Goal: Complete application form: Complete application form

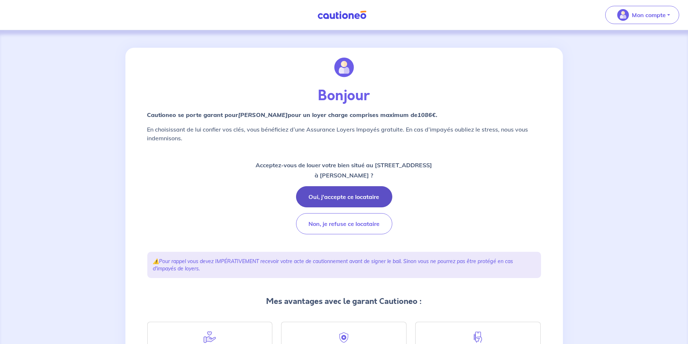
click at [343, 194] on button "Oui, j'accepte ce locataire" at bounding box center [344, 196] width 96 height 21
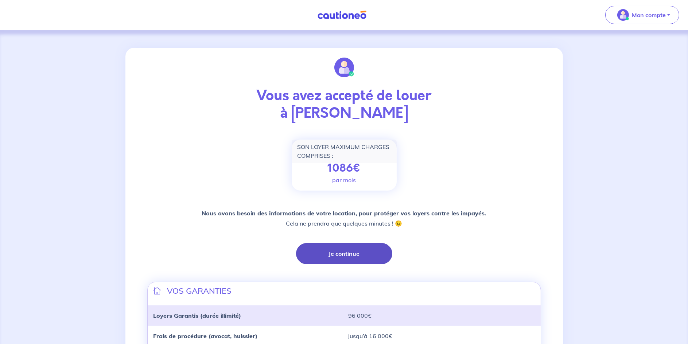
click at [356, 249] on button "Je continue" at bounding box center [344, 253] width 96 height 21
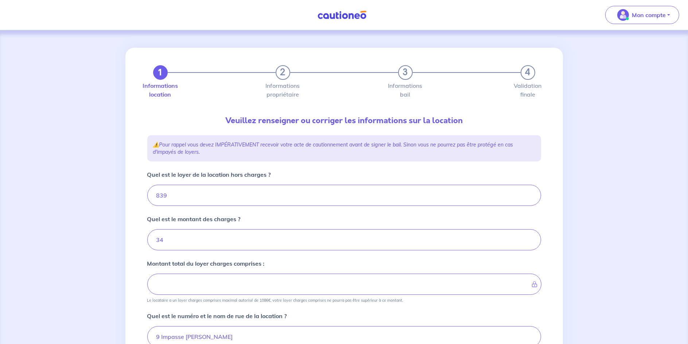
type input "873"
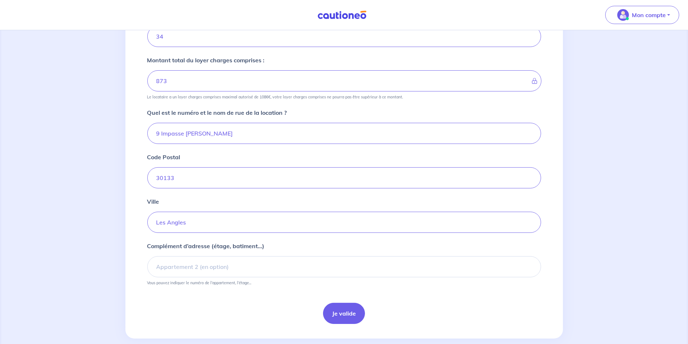
scroll to position [215, 0]
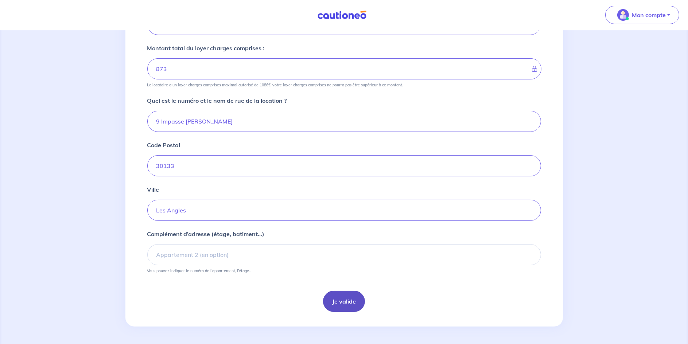
click at [347, 303] on button "Je valide" at bounding box center [344, 301] width 42 height 21
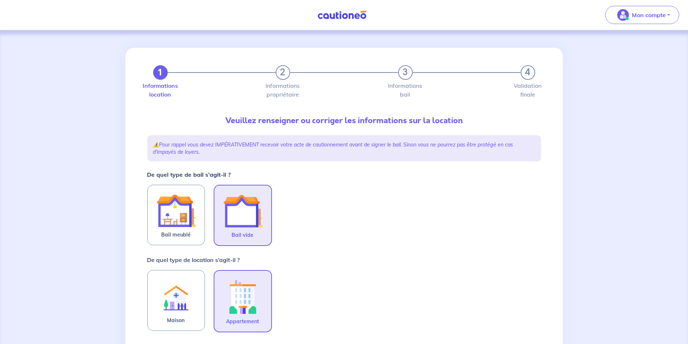
scroll to position [36, 0]
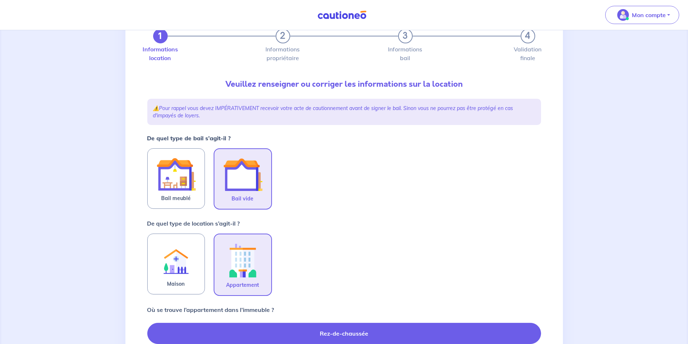
click at [240, 179] on img at bounding box center [242, 174] width 39 height 39
click at [0, 0] on input "Bail vide" at bounding box center [0, 0] width 0 height 0
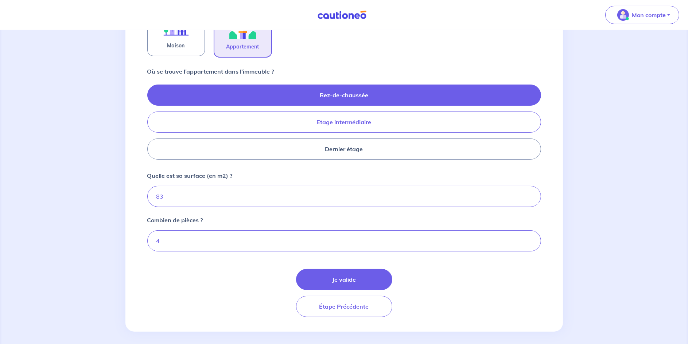
scroll to position [280, 0]
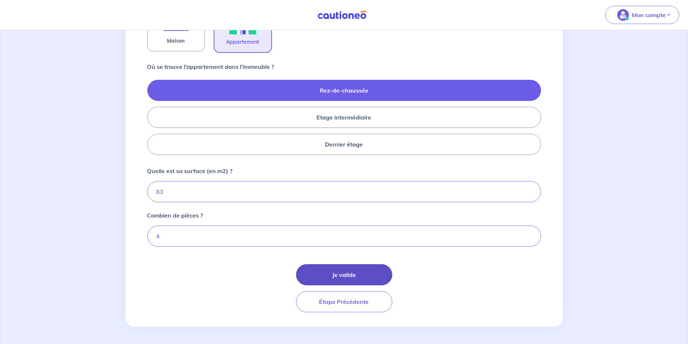
click at [334, 275] on button "Je valide" at bounding box center [344, 274] width 96 height 21
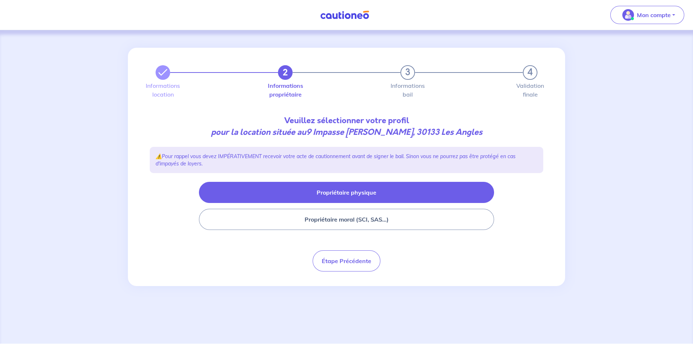
click at [361, 192] on button "Propriétaire physique" at bounding box center [346, 192] width 295 height 21
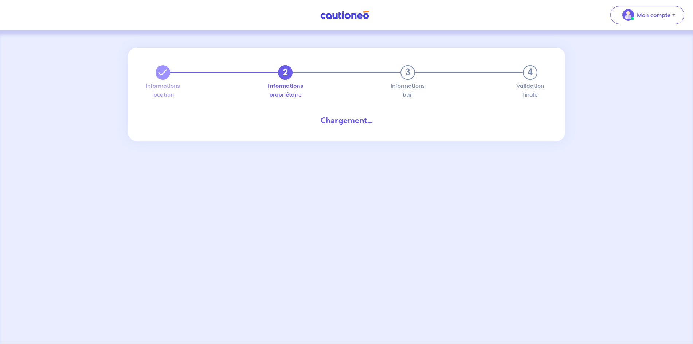
select select "FR"
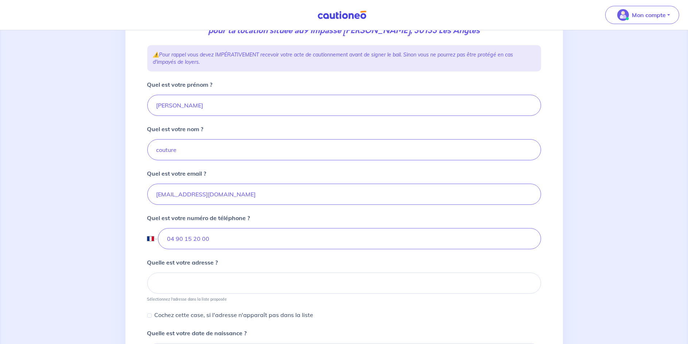
scroll to position [109, 0]
click at [183, 279] on input at bounding box center [344, 281] width 394 height 21
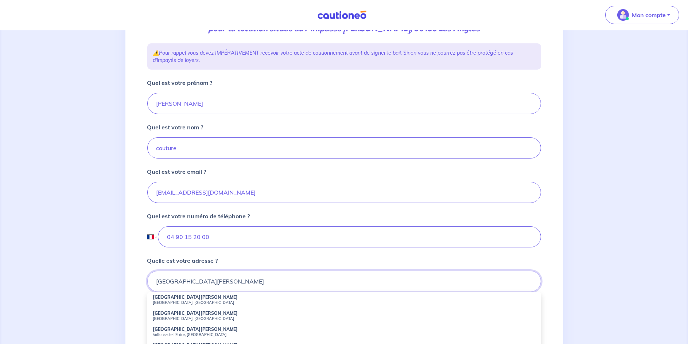
drag, startPoint x: 156, startPoint y: 281, endPoint x: 191, endPoint y: 280, distance: 35.0
click at [191, 280] on input "BOULEVARD JULES FERRY" at bounding box center [344, 281] width 394 height 21
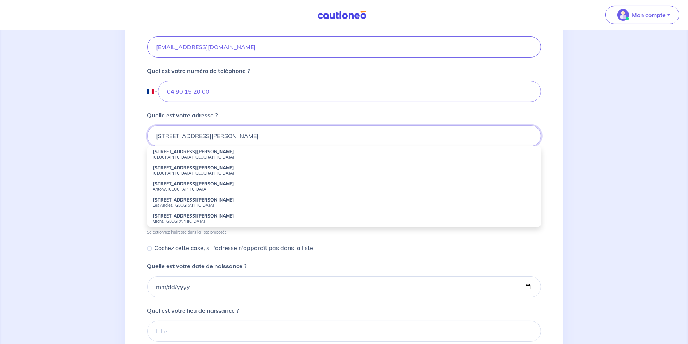
scroll to position [255, 0]
click at [171, 201] on strong "55 Avenue Jules Ferry" at bounding box center [193, 199] width 81 height 5
type input "55 Avenue Jules Ferry, Les Angles, France"
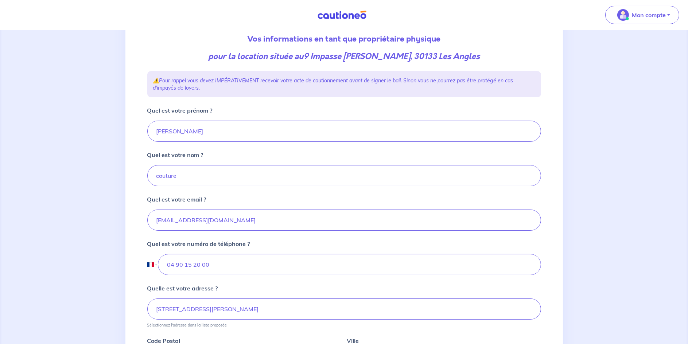
scroll to position [73, 0]
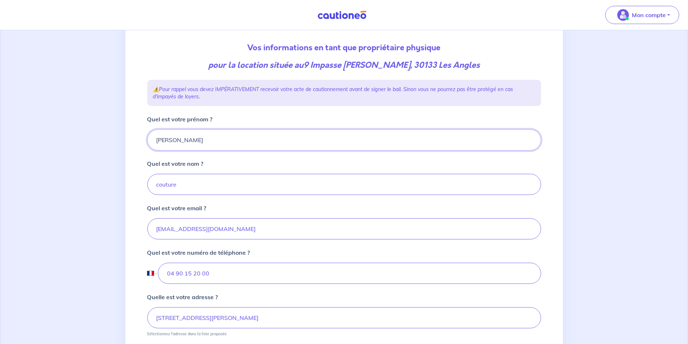
click at [156, 138] on input "patricia" at bounding box center [344, 139] width 394 height 21
type input "a"
type input "VILLENEUVE IMMOBILIER"
click at [158, 182] on input "couture" at bounding box center [344, 184] width 394 height 21
click at [154, 182] on input "couture" at bounding box center [344, 184] width 394 height 21
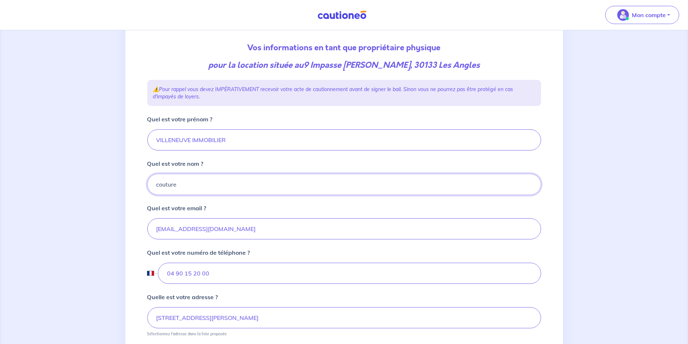
type input "COUTURE"
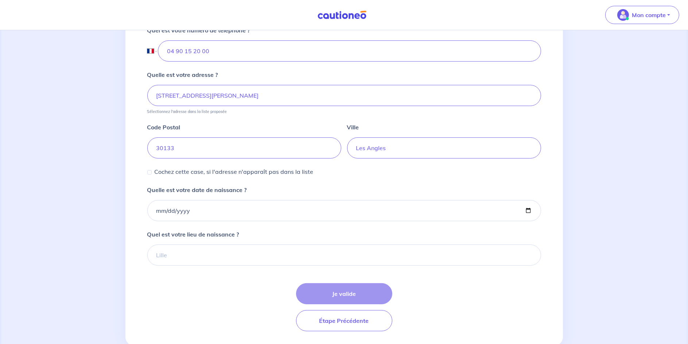
scroll to position [314, 0]
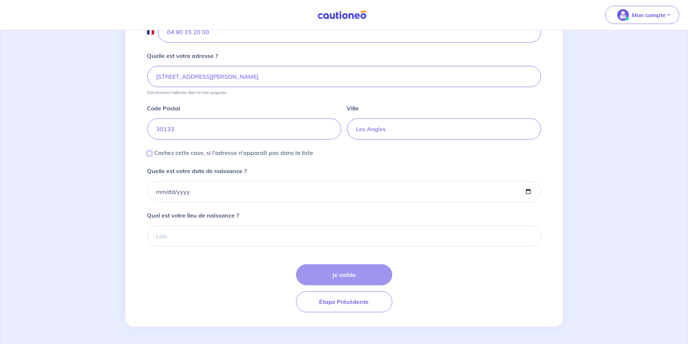
click at [148, 153] on input "Cochez cette case, si l'adresse n'apparaît pas dans la liste" at bounding box center [149, 153] width 4 height 4
checkbox input "true"
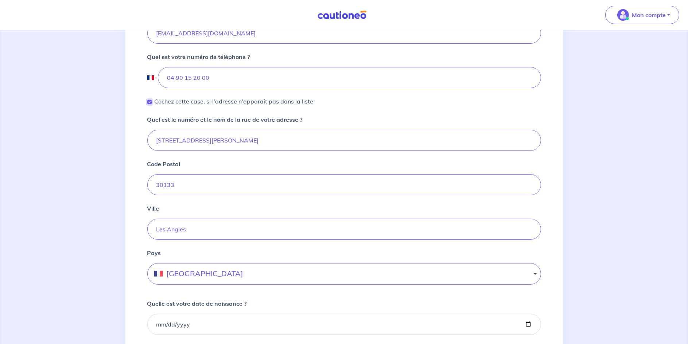
scroll to position [328, 0]
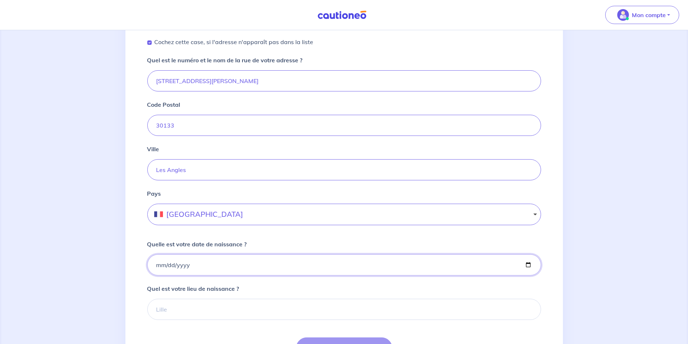
click at [526, 263] on input "Quelle est votre date de naissance ?" at bounding box center [344, 264] width 394 height 21
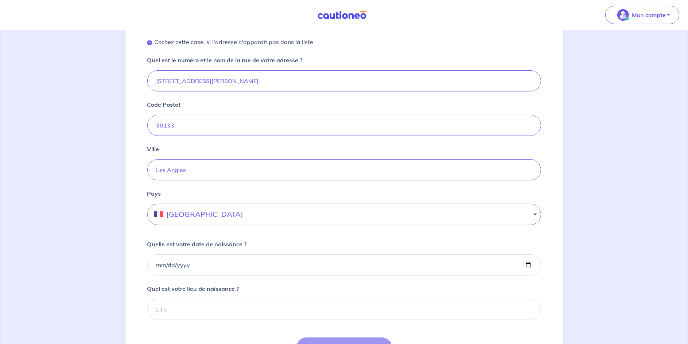
click at [646, 257] on div "2 3 4 Informations location Informations propriétaire Informations bail Validat…" at bounding box center [344, 60] width 688 height 716
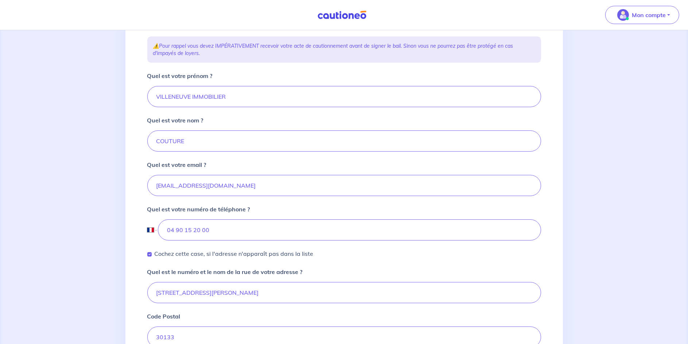
scroll to position [36, 0]
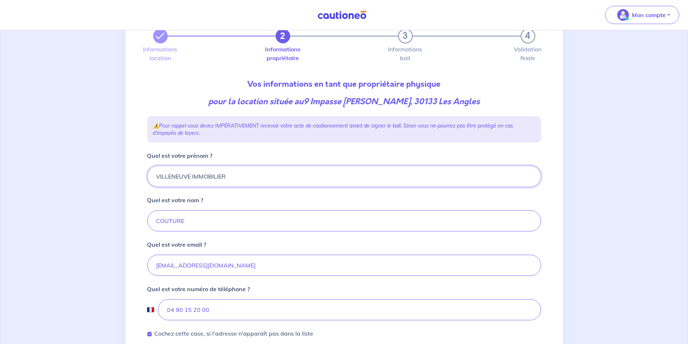
click at [246, 176] on input "VILLENEUVE IMMOBILIER" at bounding box center [344, 176] width 394 height 21
drag, startPoint x: 229, startPoint y: 174, endPoint x: 151, endPoint y: 182, distance: 78.0
click at [151, 182] on input "VILLENEUVE IMMOBILIER" at bounding box center [344, 176] width 394 height 21
type input "TAMARIN"
drag, startPoint x: 187, startPoint y: 219, endPoint x: 151, endPoint y: 218, distance: 35.8
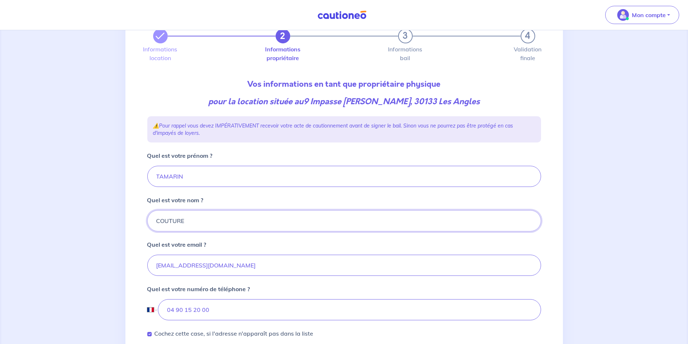
click at [151, 218] on input "COUTURE" at bounding box center [344, 220] width 394 height 21
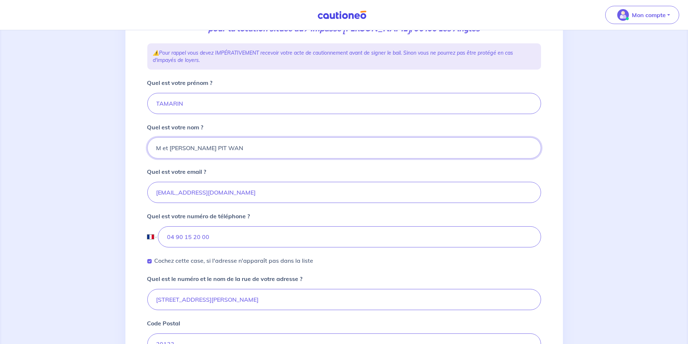
scroll to position [182, 0]
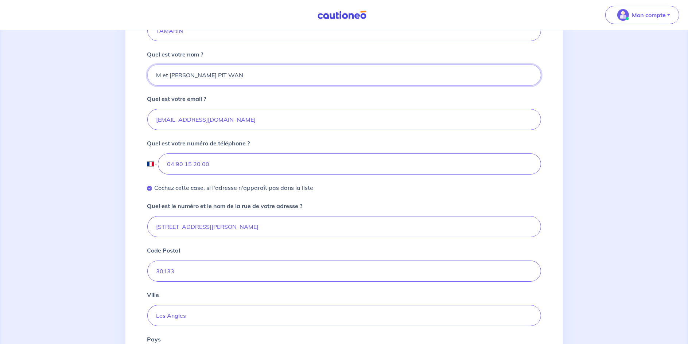
type input "M et MME CHOW PIT WAN"
drag, startPoint x: 217, startPoint y: 228, endPoint x: 151, endPoint y: 234, distance: 66.6
click at [151, 234] on input "55 Avenue Jules Ferry" at bounding box center [344, 226] width 394 height 21
type input "3 IMPASSEDES TULIPES"
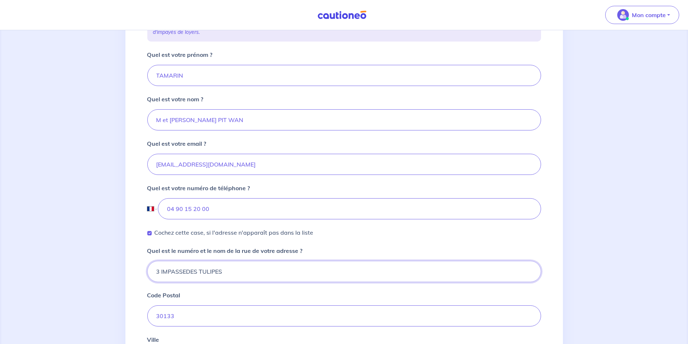
scroll to position [36, 0]
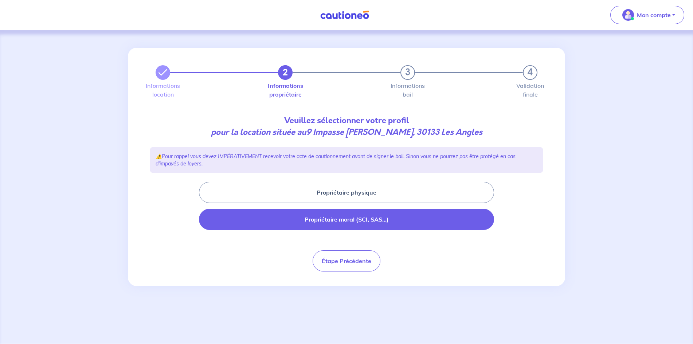
click at [352, 219] on button "Propriétaire moral (SCI, SAS...)" at bounding box center [346, 219] width 295 height 21
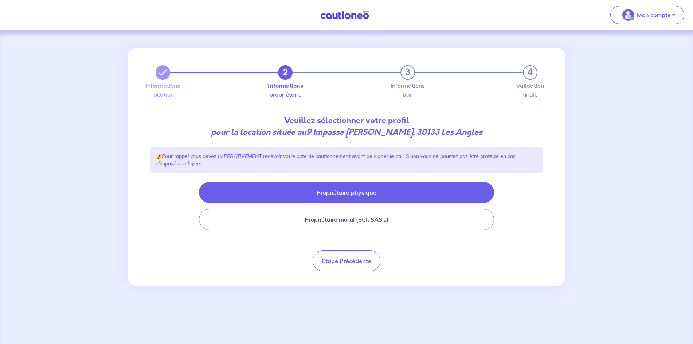
click at [346, 192] on button "Propriétaire physique" at bounding box center [346, 192] width 295 height 21
select select "FR"
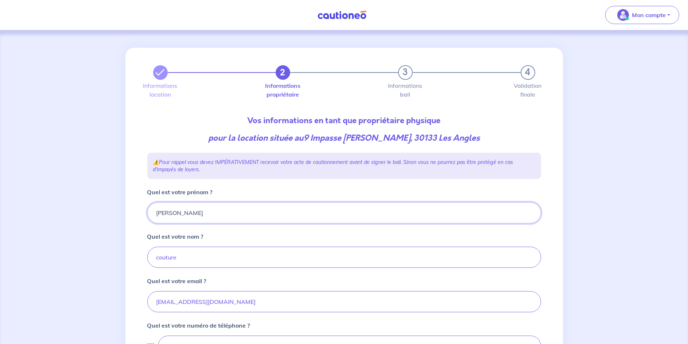
drag, startPoint x: 181, startPoint y: 212, endPoint x: 152, endPoint y: 214, distance: 29.2
click at [152, 214] on input "patricia" at bounding box center [344, 212] width 394 height 21
type input "TAMARIN"
drag, startPoint x: 176, startPoint y: 257, endPoint x: 152, endPoint y: 260, distance: 24.9
click at [152, 260] on input "couture" at bounding box center [344, 257] width 394 height 21
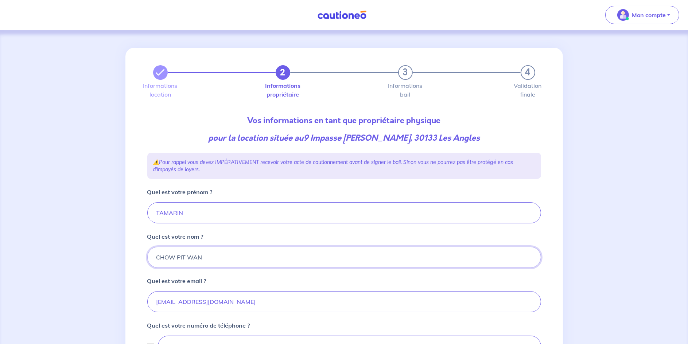
type input "CHOW PIT WAN"
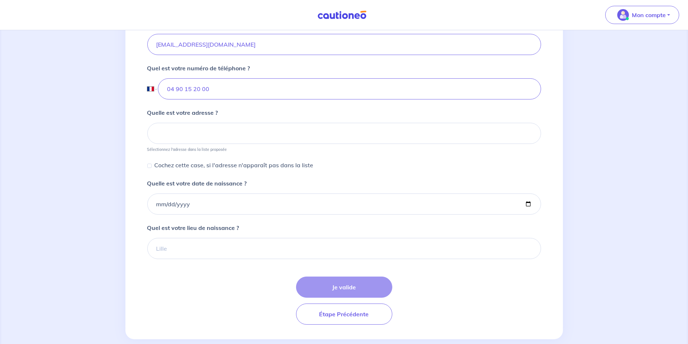
scroll to position [270, 0]
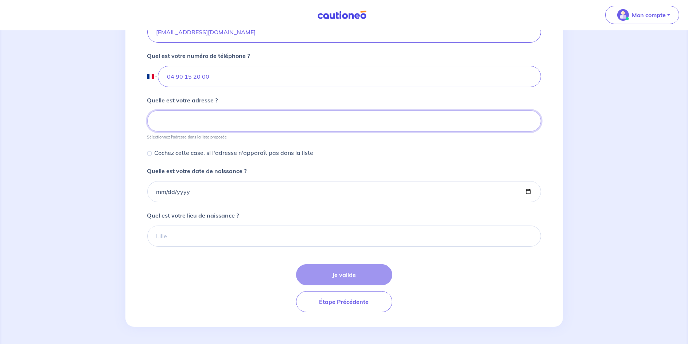
click at [174, 121] on input at bounding box center [344, 120] width 394 height 21
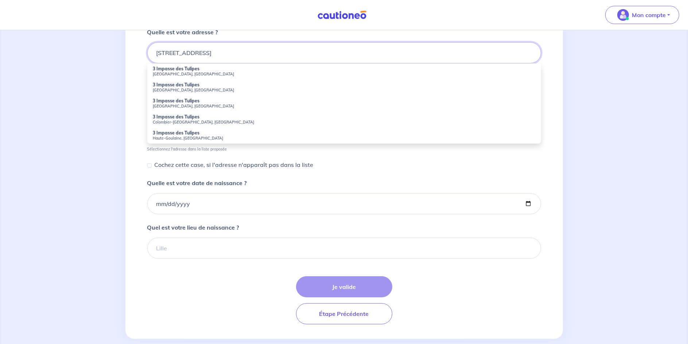
scroll to position [343, 0]
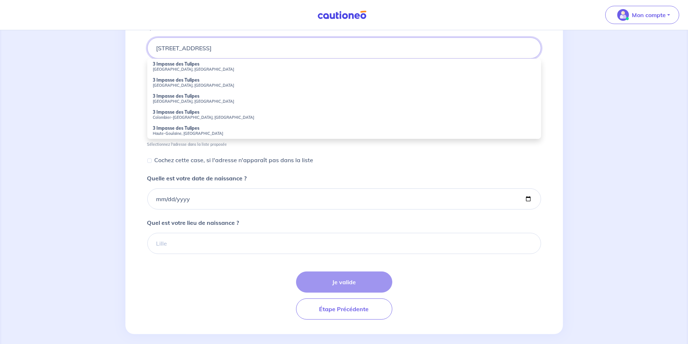
click at [256, 45] on input "3 IMPASSE DES TULIPES" at bounding box center [344, 48] width 394 height 21
type input "3 IMPASSE DES TULIPES"
click at [326, 164] on form "Quel est votre prénom ? TAMARIN Quel est votre nom ? CHOW PIT WAN Quel est votr…" at bounding box center [344, 82] width 394 height 475
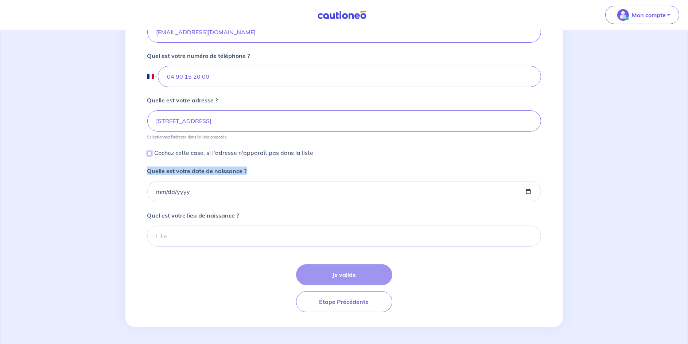
click at [149, 152] on input "Cochez cette case, si l'adresse n'apparaît pas dans la liste" at bounding box center [149, 153] width 4 height 4
checkbox input "true"
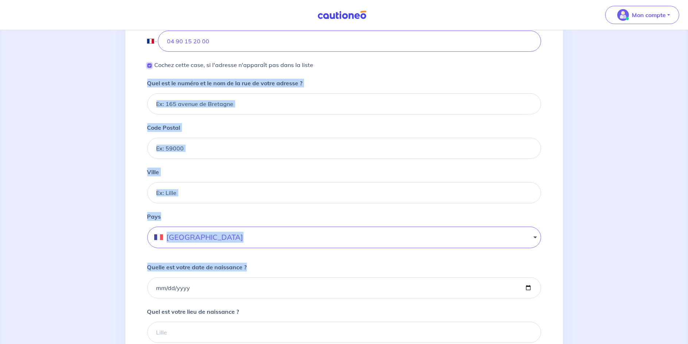
scroll to position [233, 0]
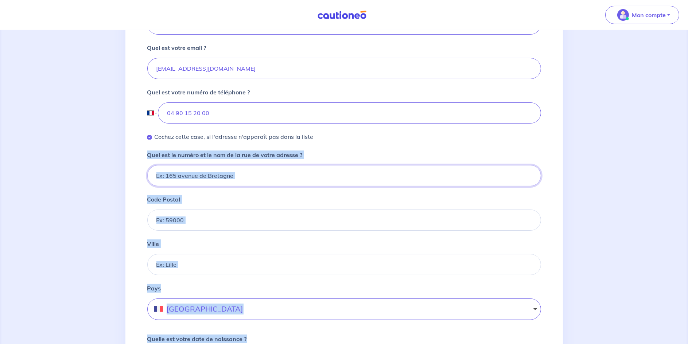
click at [253, 174] on input "Quel est le numéro et le nom de la rue de votre adresse ?" at bounding box center [344, 175] width 394 height 21
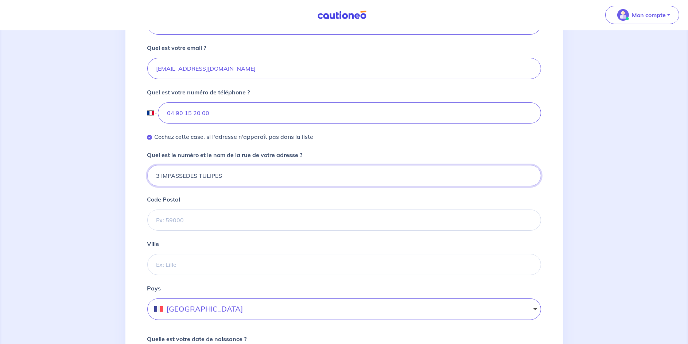
click at [186, 176] on input "3 IMPASSEDES TULIPES" at bounding box center [344, 175] width 394 height 21
click at [238, 179] on input "3 IMPASSE DES TULIPES" at bounding box center [344, 175] width 394 height 21
type input "3 IMPASSE DES TULIPES"
click at [179, 218] on input "Code Postal" at bounding box center [344, 220] width 394 height 21
type input "30133"
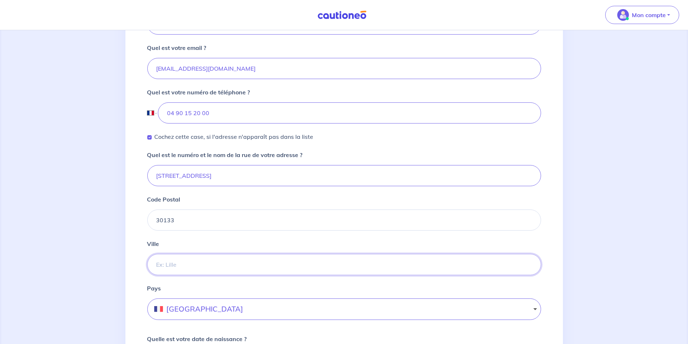
type input "LES ANGLES"
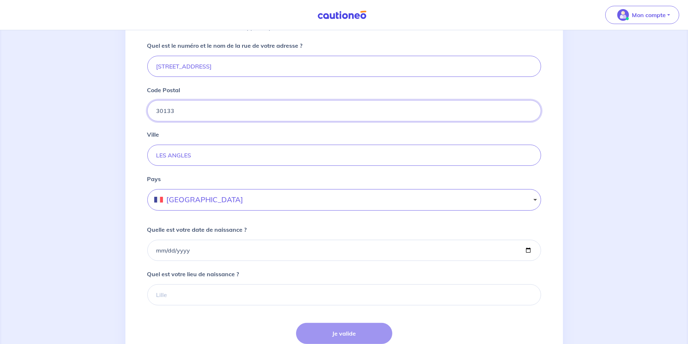
scroll to position [401, 0]
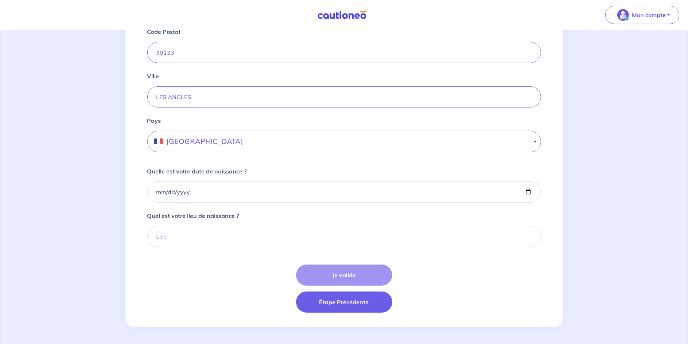
click at [333, 303] on button "Étape Précédente" at bounding box center [344, 302] width 96 height 21
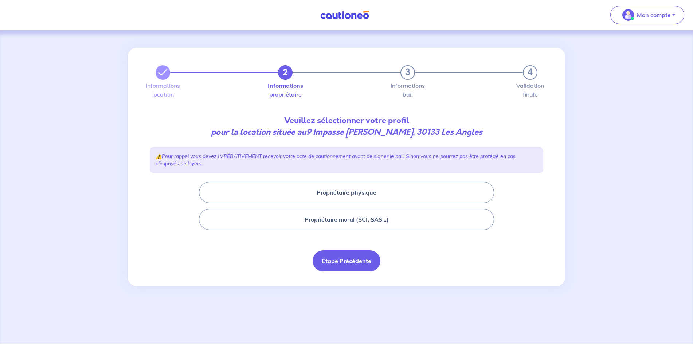
click at [356, 261] on button "Étape Précédente" at bounding box center [347, 260] width 68 height 21
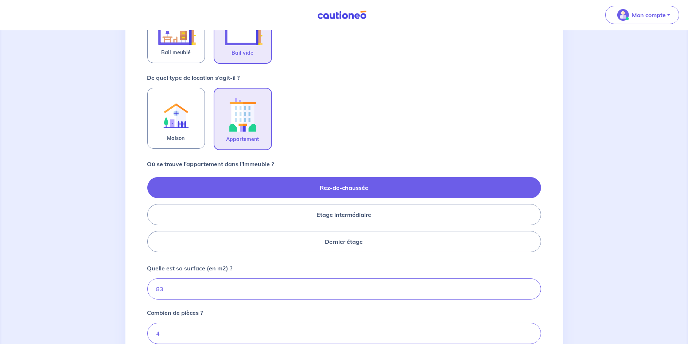
scroll to position [280, 0]
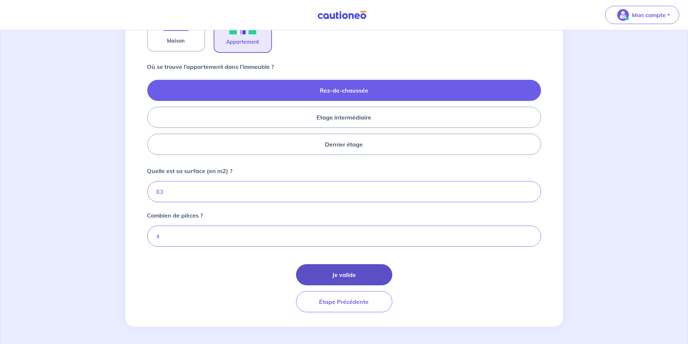
click at [361, 273] on button "Je valide" at bounding box center [344, 274] width 96 height 21
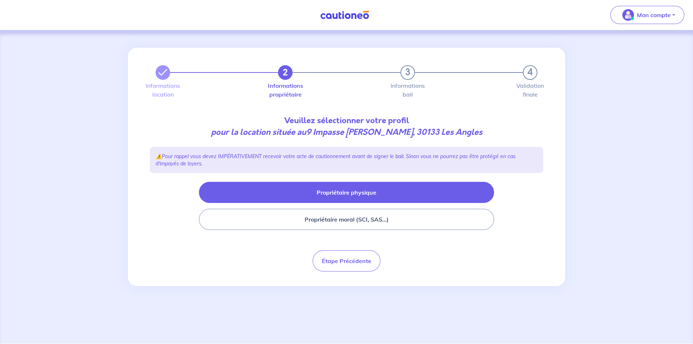
click at [371, 196] on button "Propriétaire physique" at bounding box center [346, 192] width 295 height 21
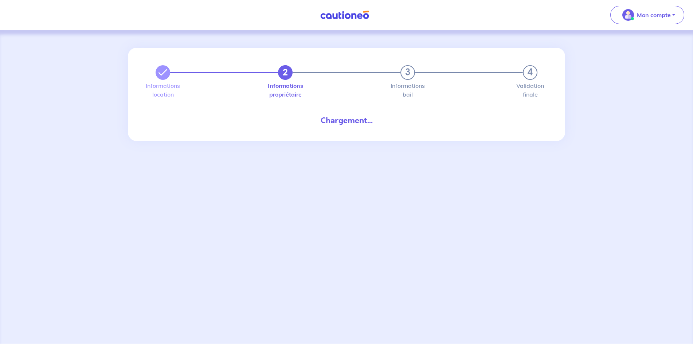
select select "FR"
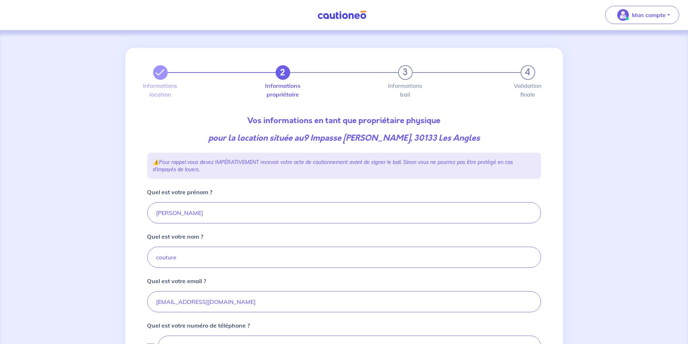
scroll to position [109, 0]
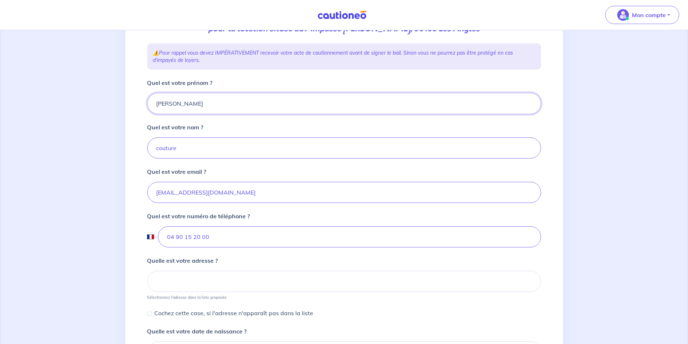
drag, startPoint x: 181, startPoint y: 104, endPoint x: 152, endPoint y: 104, distance: 28.8
click at [152, 104] on input "patricia" at bounding box center [344, 103] width 394 height 21
type input "TAMARIN"
type input "CHOW PIT WAN"
type input "04 90 15 20 00"
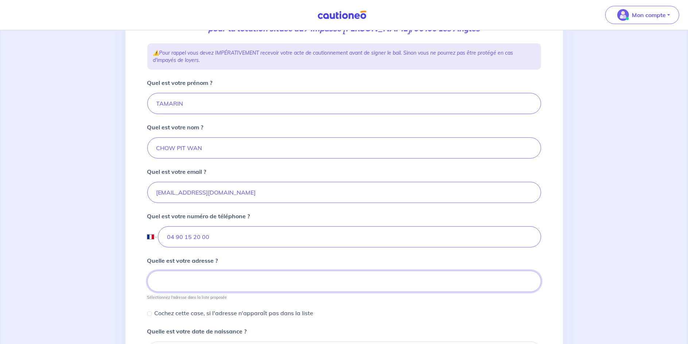
type input "3 IMPASSE DES TULIPES"
type input "04 90 15 20 00"
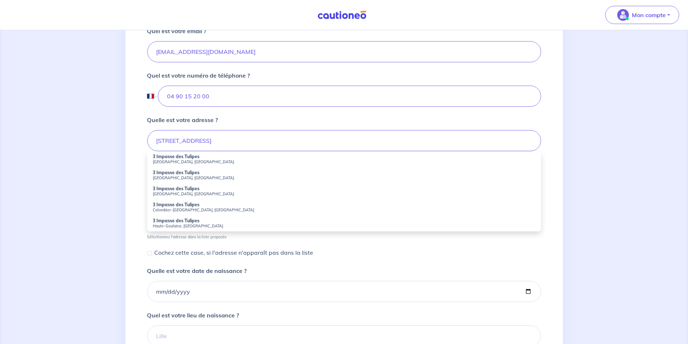
scroll to position [255, 0]
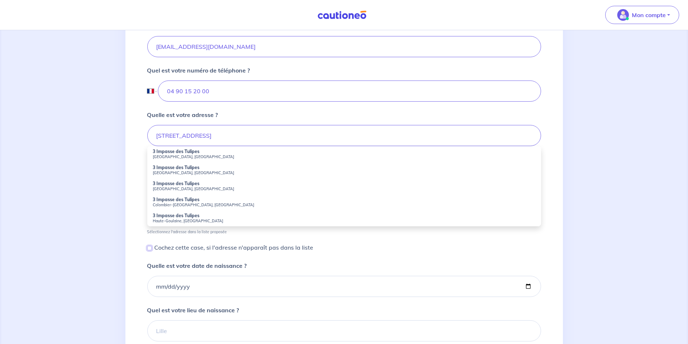
click at [150, 249] on input "Cochez cette case, si l'adresse n'apparaît pas dans la liste" at bounding box center [149, 248] width 4 height 4
checkbox input "true"
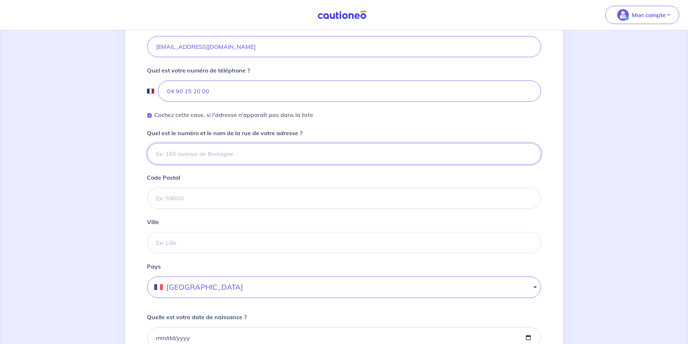
click at [175, 154] on input "Quel est le numéro et le nom de la rue de votre adresse ?" at bounding box center [344, 153] width 394 height 21
type input "3 IMPASSE DES TULIPES"
type input "30133"
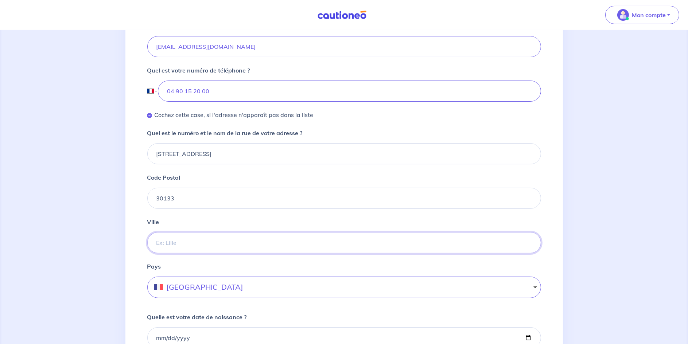
type input "LES ANGLES"
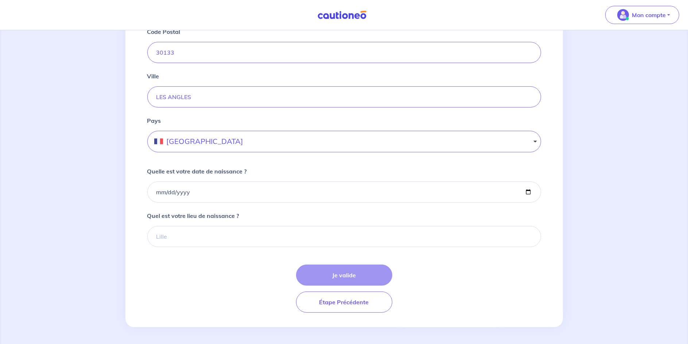
scroll to position [401, 0]
click at [164, 188] on input "Quelle est votre date de naissance ?" at bounding box center [344, 192] width 394 height 21
click at [158, 192] on input "Quelle est votre date de naissance ?" at bounding box center [344, 192] width 394 height 21
type input "1962-09-18"
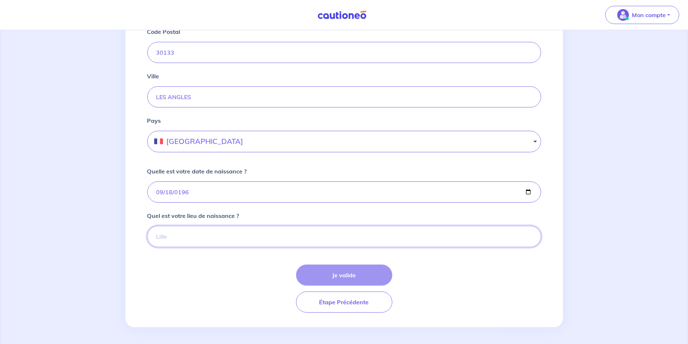
click at [161, 235] on input "Quel est votre lieu de naissance ?" at bounding box center [344, 236] width 394 height 21
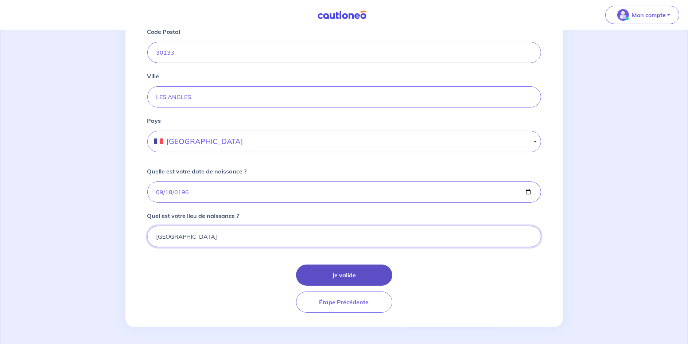
type input "AVIGNON"
click at [357, 273] on button "Je valide" at bounding box center [344, 275] width 96 height 21
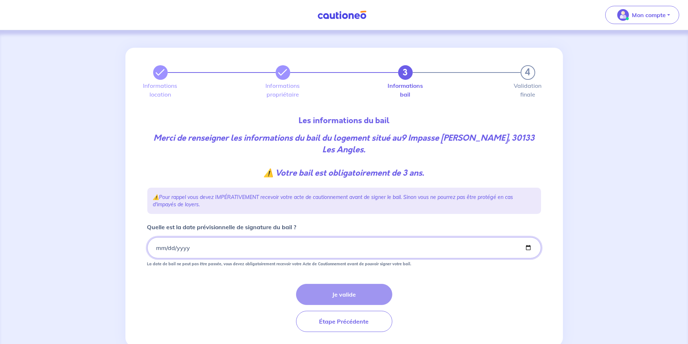
click at [156, 237] on input "Quelle est la date prévisionnelle de signature du bail ?" at bounding box center [344, 247] width 394 height 21
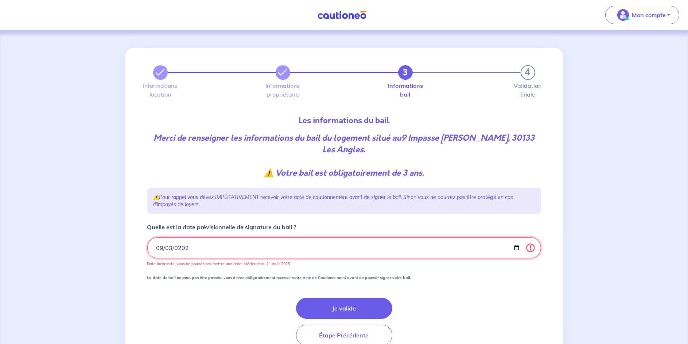
type input "2025-09-03"
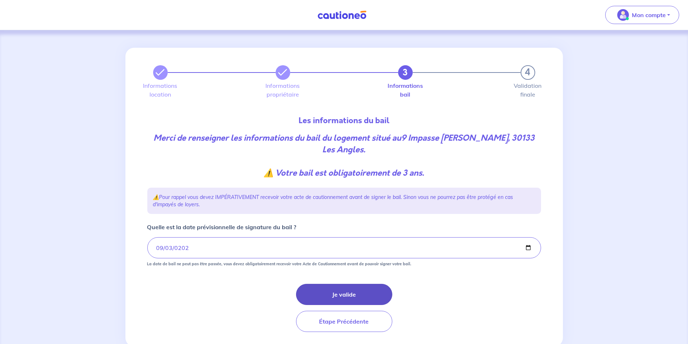
click at [346, 284] on button "Je valide" at bounding box center [344, 294] width 96 height 21
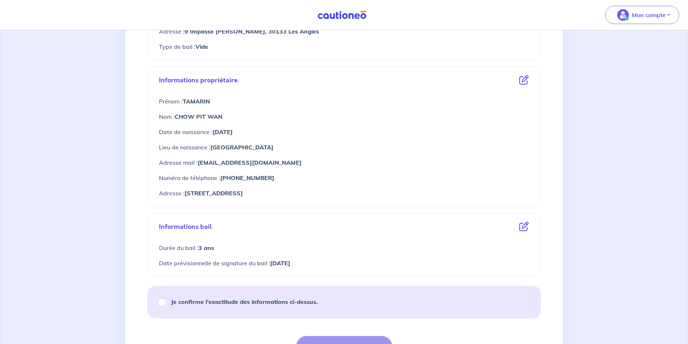
scroll to position [297, 0]
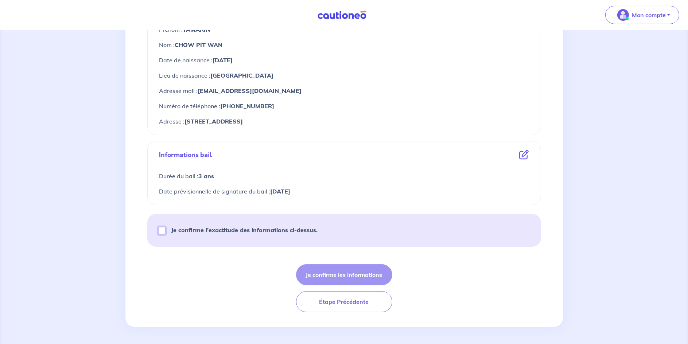
click at [161, 231] on input "Je confirme l’exactitude des informations ci-dessus." at bounding box center [161, 230] width 7 height 7
checkbox input "true"
click at [370, 272] on button "Je confirme les informations" at bounding box center [344, 274] width 96 height 21
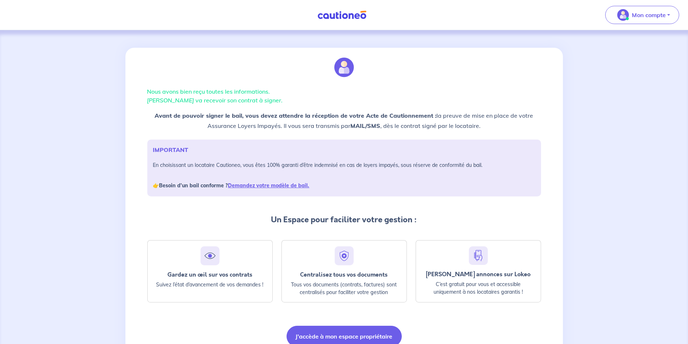
scroll to position [35, 0]
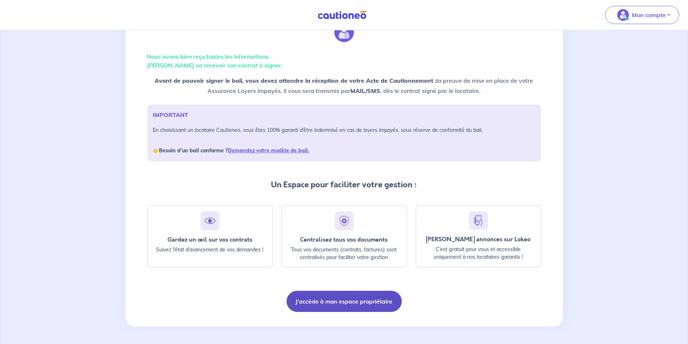
click at [370, 302] on button "J'accède à mon espace propriétaire" at bounding box center [344, 301] width 115 height 21
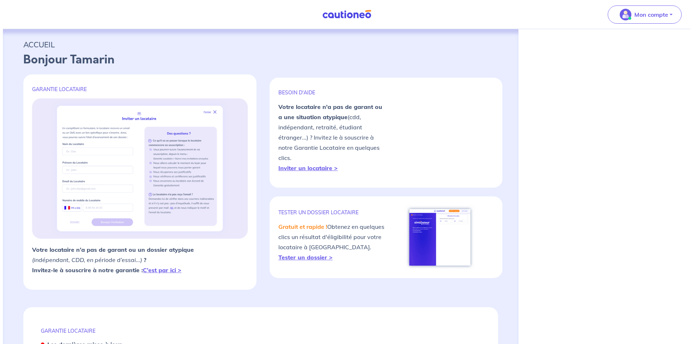
select select "FR"
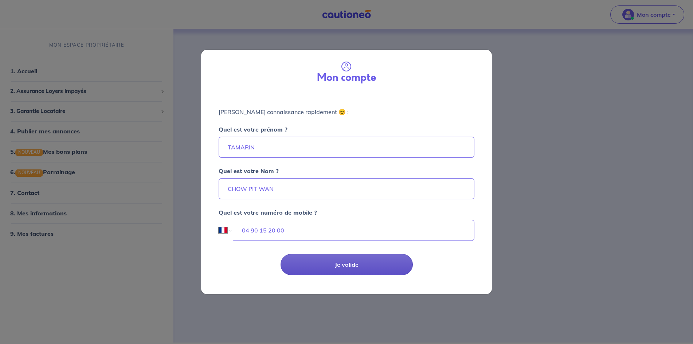
click at [368, 259] on button "Je valide" at bounding box center [347, 264] width 132 height 21
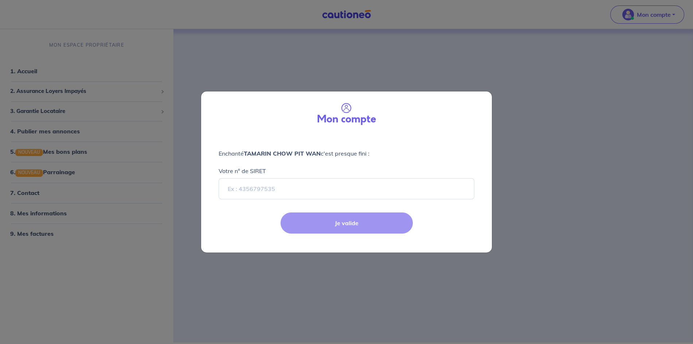
click at [524, 105] on div "Mon compte Enchanté TAMARIN CHOW PIT WAN c'est presque fini : Votre n° de SIRET…" at bounding box center [346, 172] width 693 height 344
